Goal: Complete application form: Complete application form

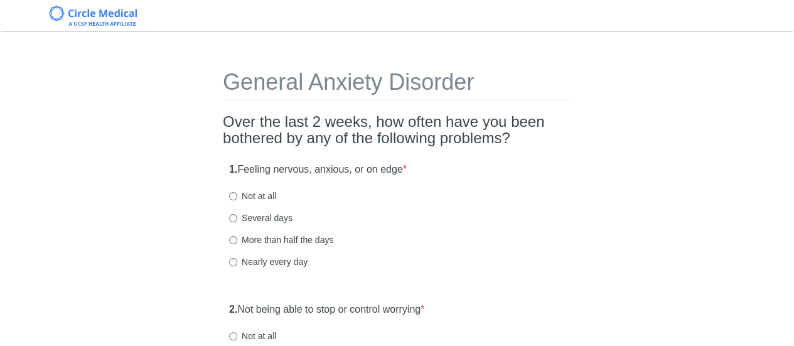
scroll to position [63, 0]
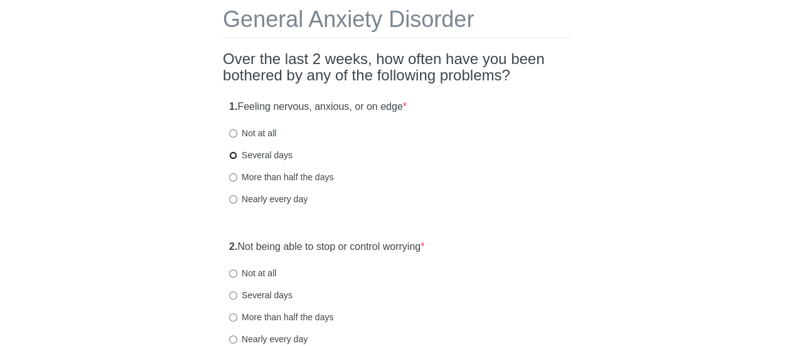
click at [231, 155] on input "Several days" at bounding box center [233, 155] width 8 height 8
radio input "true"
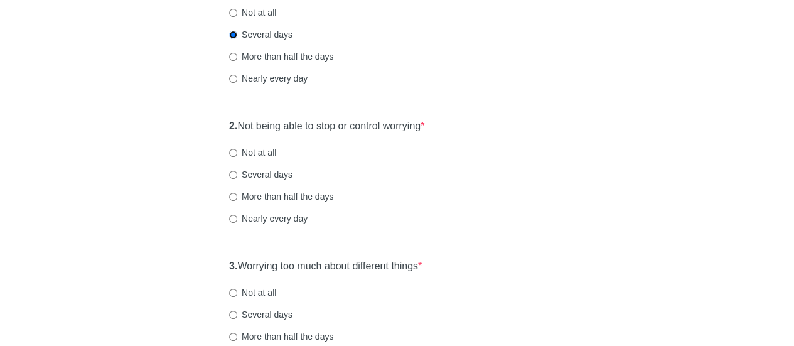
scroll to position [188, 0]
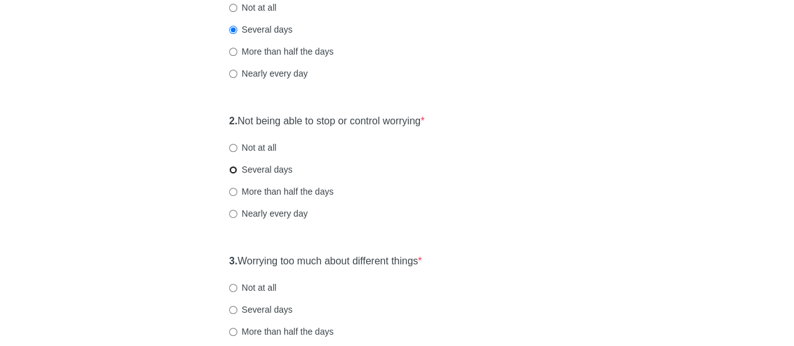
click at [231, 170] on input "Several days" at bounding box center [233, 170] width 8 height 8
radio input "true"
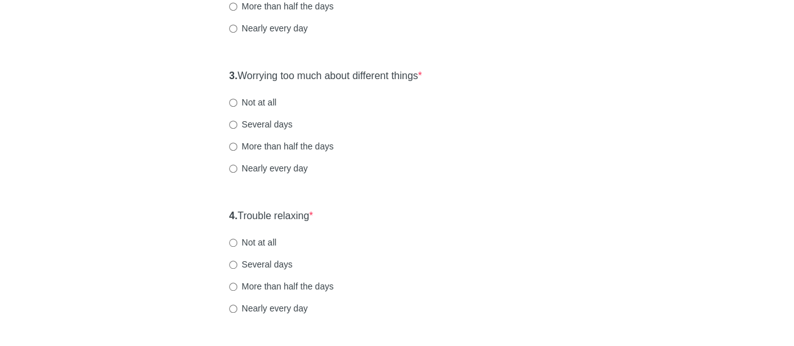
scroll to position [377, 0]
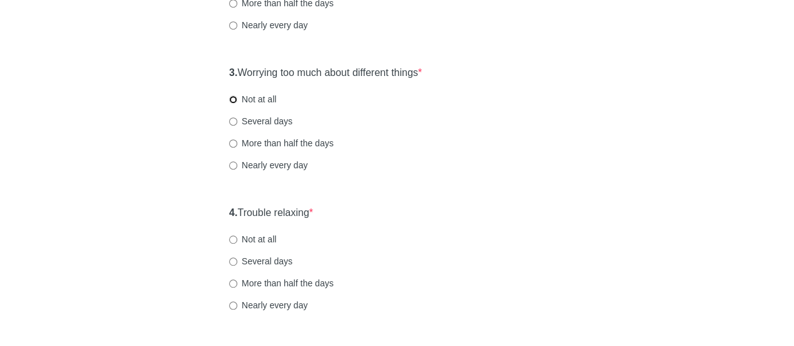
click at [232, 98] on input "Not at all" at bounding box center [233, 99] width 8 height 8
radio input "true"
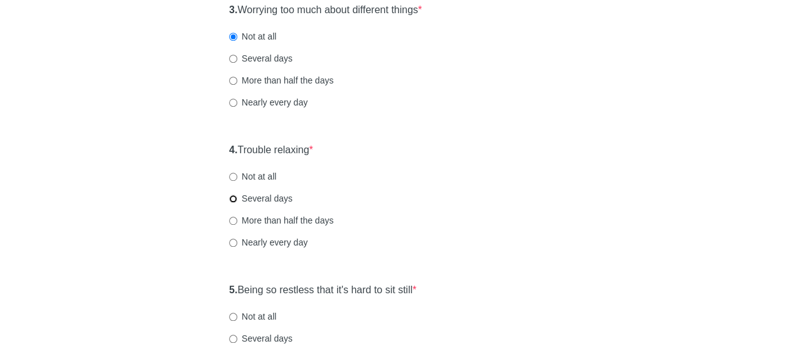
click at [234, 197] on input "Several days" at bounding box center [233, 199] width 8 height 8
radio input "true"
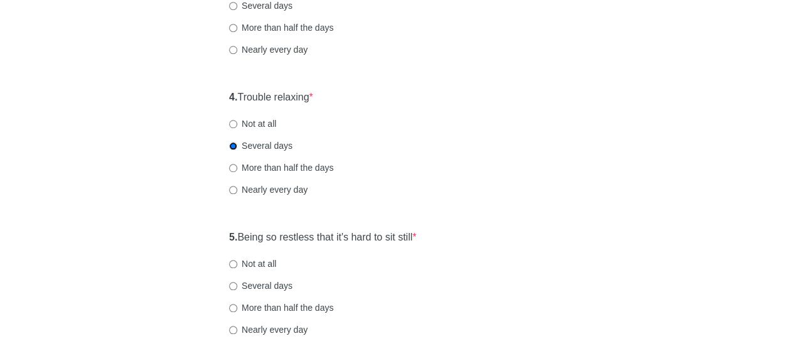
scroll to position [628, 0]
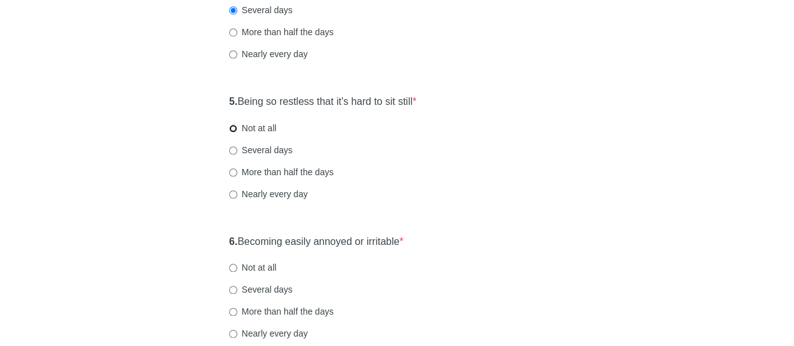
drag, startPoint x: 233, startPoint y: 126, endPoint x: 363, endPoint y: 154, distance: 132.9
click at [234, 126] on input "Not at all" at bounding box center [233, 128] width 8 height 8
radio input "true"
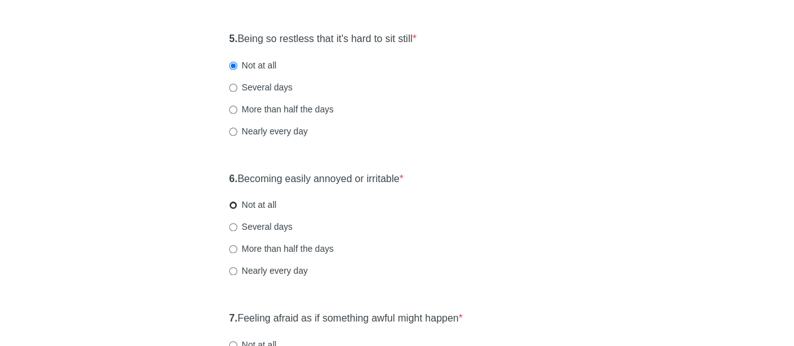
click at [236, 205] on input "Not at all" at bounding box center [233, 205] width 8 height 8
radio input "true"
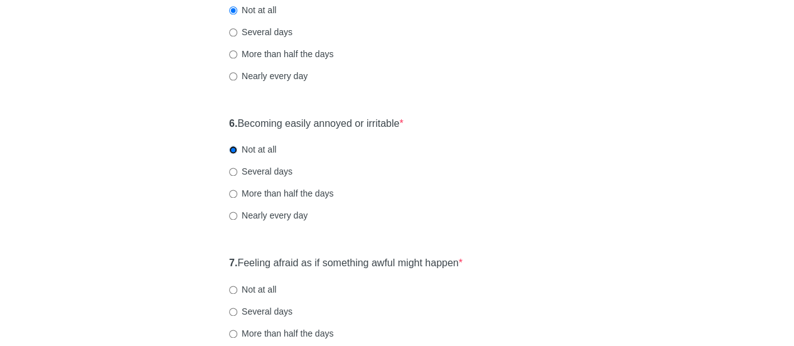
scroll to position [816, 0]
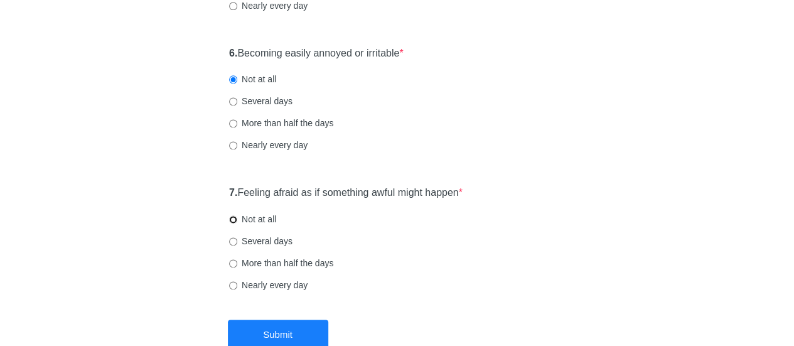
click at [234, 216] on input "Not at all" at bounding box center [233, 219] width 8 height 8
radio input "true"
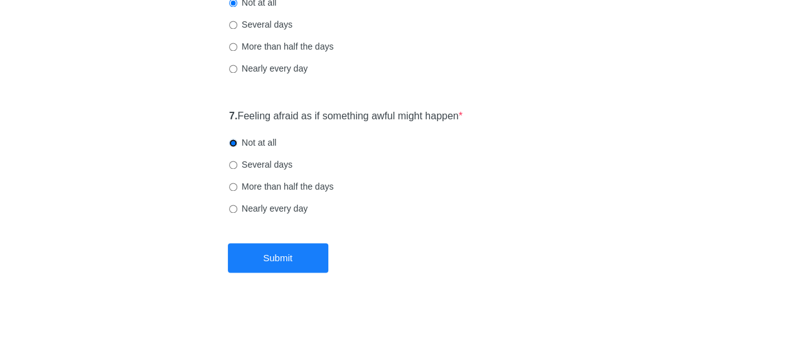
scroll to position [894, 0]
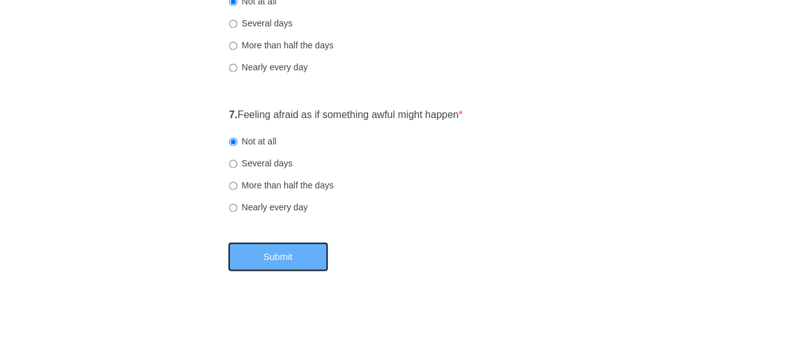
click at [286, 261] on button "Submit" at bounding box center [278, 257] width 100 height 30
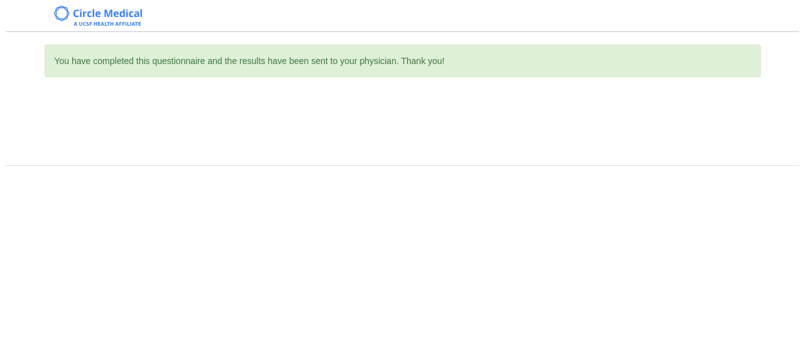
scroll to position [0, 0]
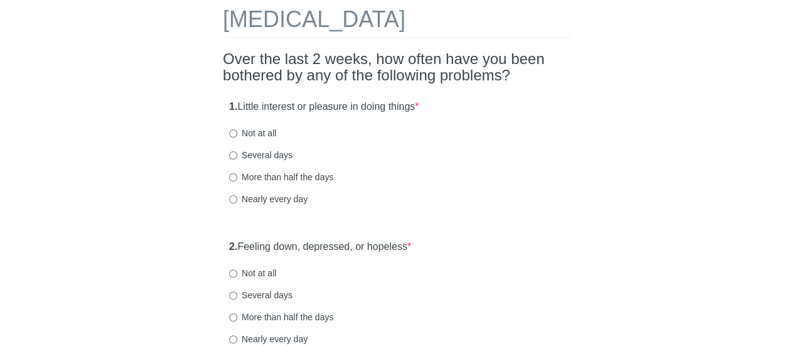
click at [239, 132] on label "Not at all" at bounding box center [252, 133] width 47 height 13
click at [237, 132] on input "Not at all" at bounding box center [233, 133] width 8 height 8
radio input "true"
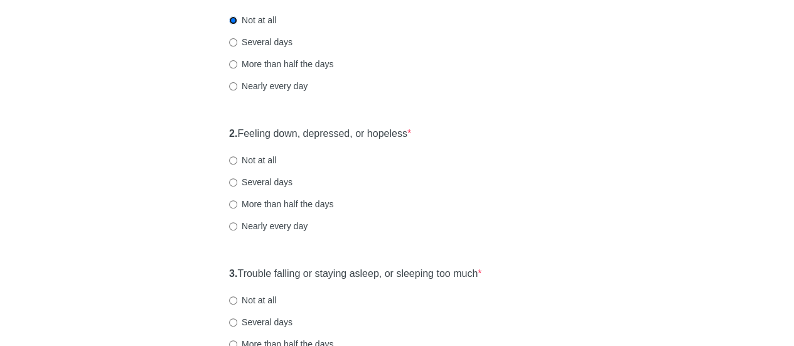
scroll to position [188, 0]
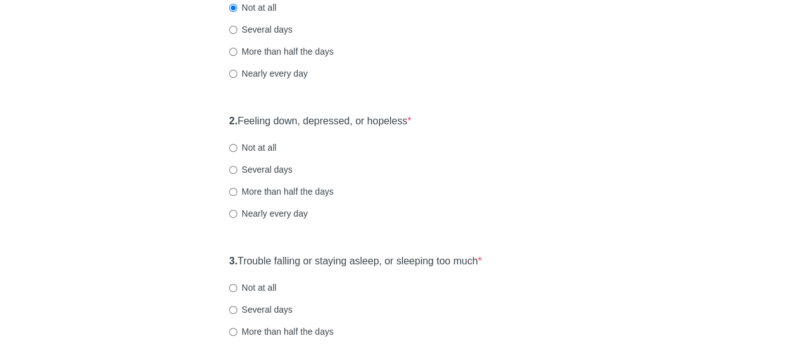
click at [233, 165] on label "Several days" at bounding box center [260, 169] width 63 height 13
click at [233, 166] on input "Several days" at bounding box center [233, 170] width 8 height 8
radio input "true"
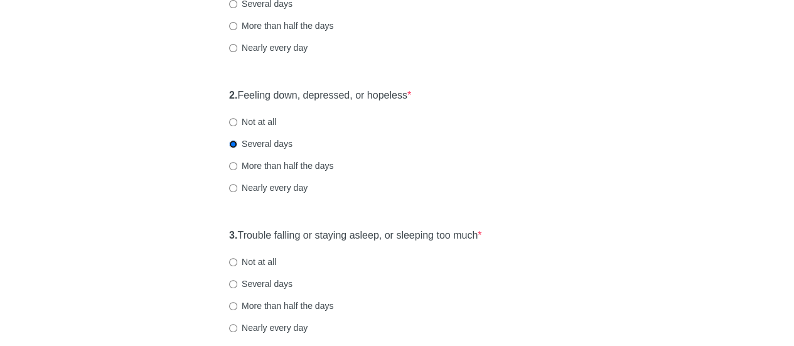
scroll to position [251, 0]
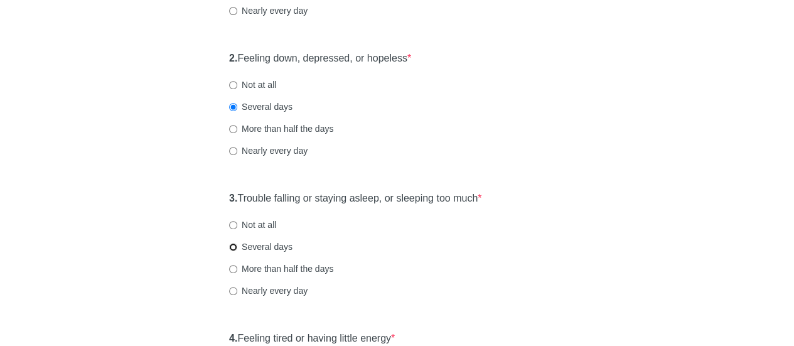
click at [235, 246] on input "Several days" at bounding box center [233, 247] width 8 height 8
radio input "true"
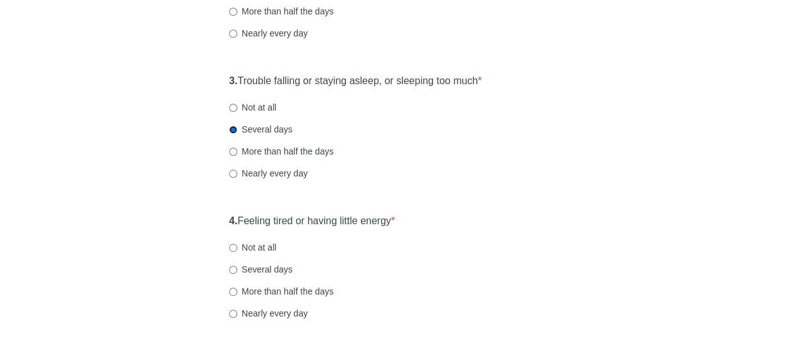
scroll to position [377, 0]
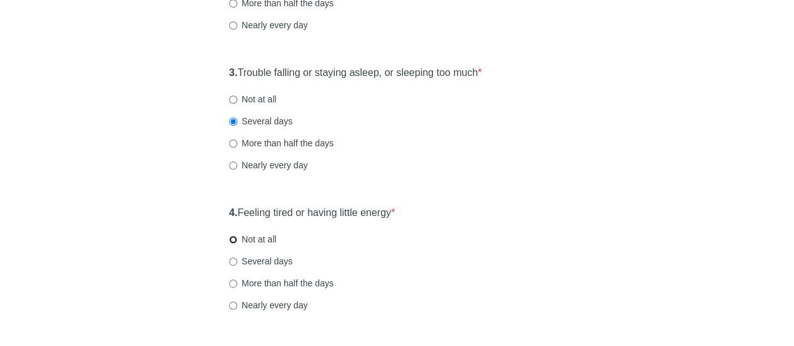
drag, startPoint x: 234, startPoint y: 239, endPoint x: 358, endPoint y: 219, distance: 125.3
click at [234, 238] on input "Not at all" at bounding box center [233, 240] width 8 height 8
radio input "true"
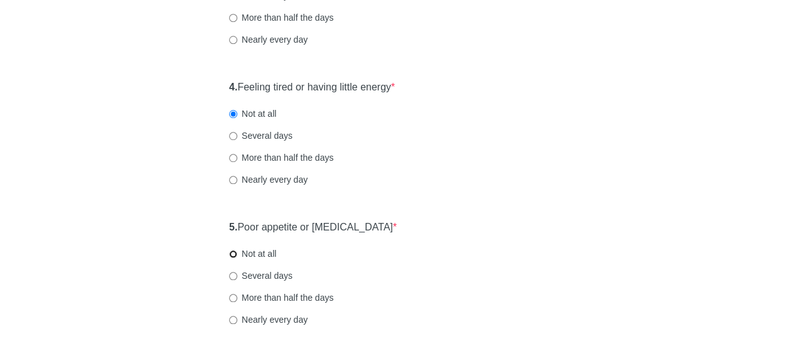
click at [232, 254] on input "Not at all" at bounding box center [233, 254] width 8 height 8
radio input "true"
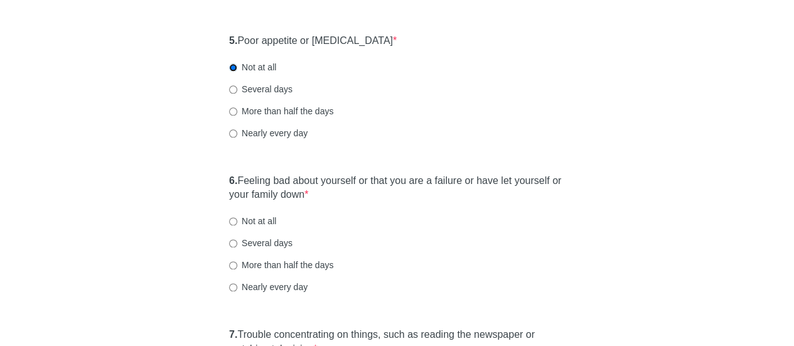
scroll to position [691, 0]
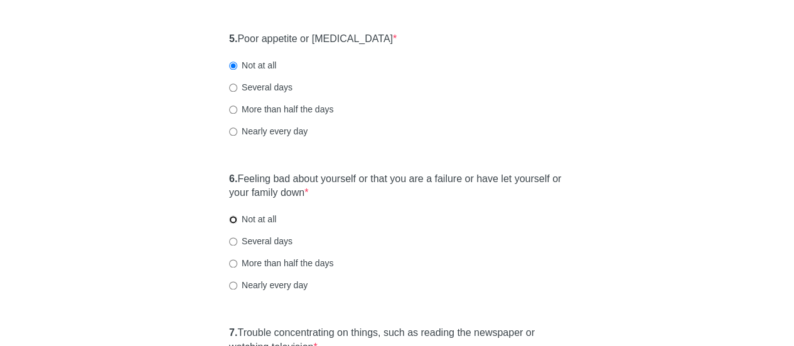
click at [233, 220] on input "Not at all" at bounding box center [233, 219] width 8 height 8
radio input "true"
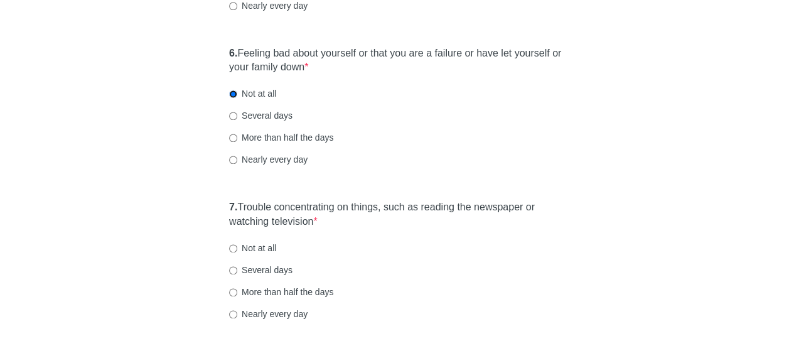
scroll to position [942, 0]
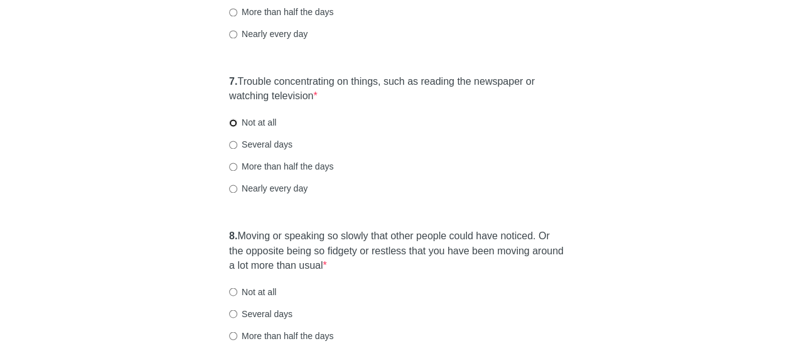
click at [232, 122] on input "Not at all" at bounding box center [233, 123] width 8 height 8
radio input "true"
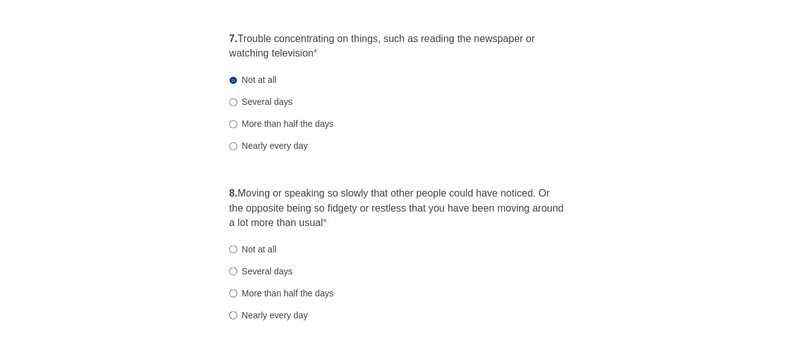
scroll to position [1005, 0]
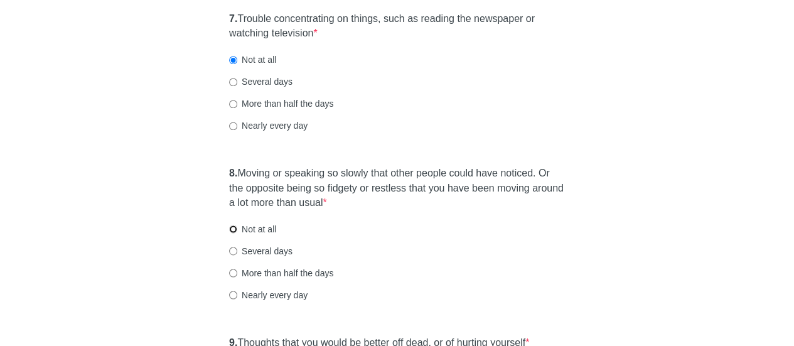
drag, startPoint x: 230, startPoint y: 228, endPoint x: 386, endPoint y: 228, distance: 155.1
click at [231, 228] on input "Not at all" at bounding box center [233, 229] width 8 height 8
radio input "true"
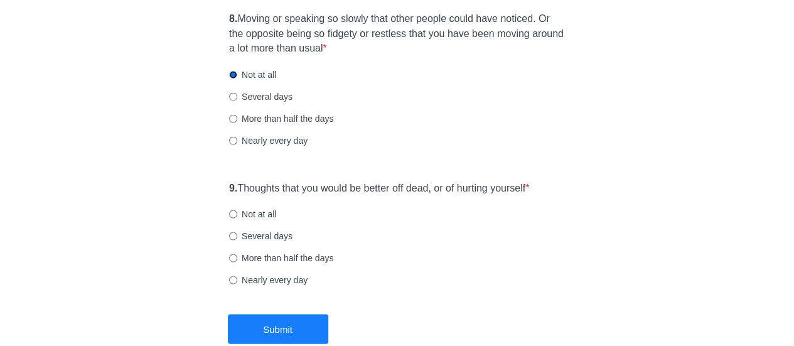
scroll to position [1193, 0]
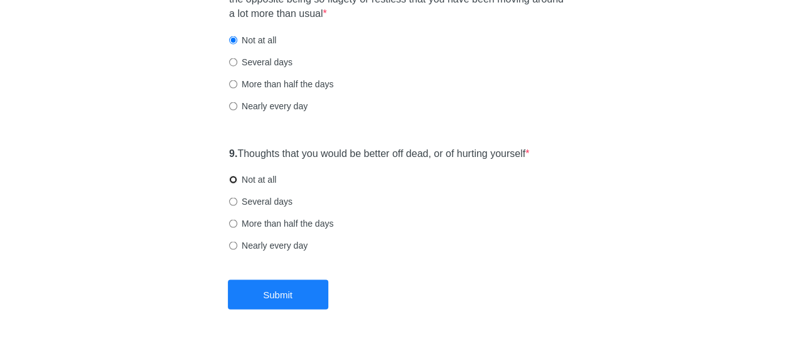
click at [234, 178] on input "Not at all" at bounding box center [233, 180] width 8 height 8
radio input "true"
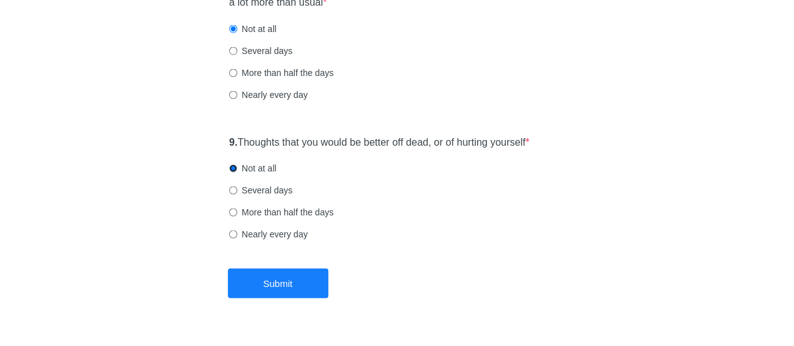
scroll to position [1232, 0]
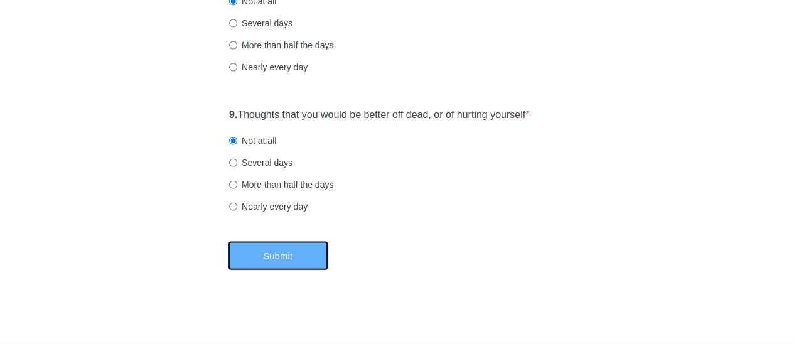
click at [293, 246] on button "Submit" at bounding box center [278, 256] width 100 height 30
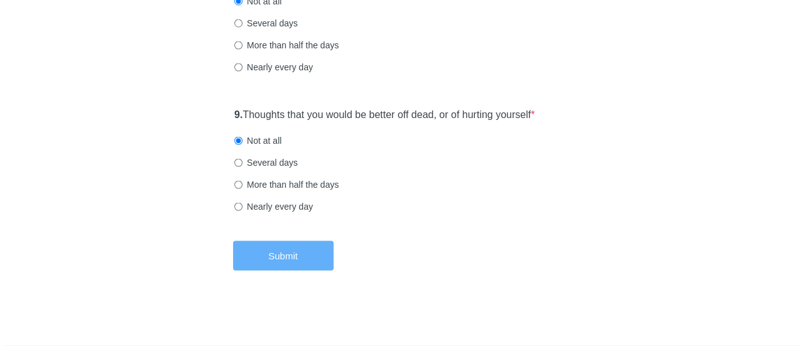
scroll to position [0, 0]
